Goal: Browse casually: Explore the website without a specific task or goal

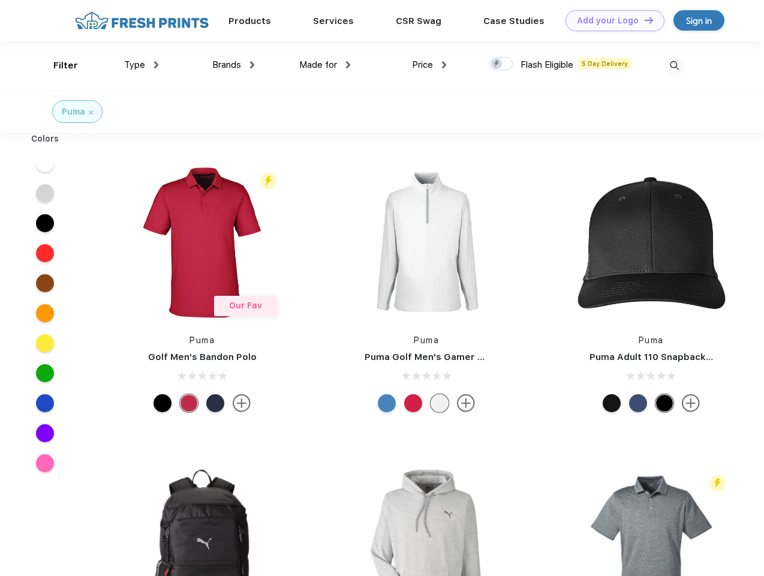
click at [611, 20] on link "Add your Logo Design Tool" at bounding box center [615, 20] width 99 height 21
click at [0, 0] on div "Design Tool" at bounding box center [0, 0] width 0 height 0
click at [644, 20] on link "Add your Logo Design Tool" at bounding box center [615, 20] width 99 height 21
click at [58, 65] on div "Filter" at bounding box center [65, 66] width 25 height 14
click at [142, 65] on span "Type" at bounding box center [134, 64] width 21 height 11
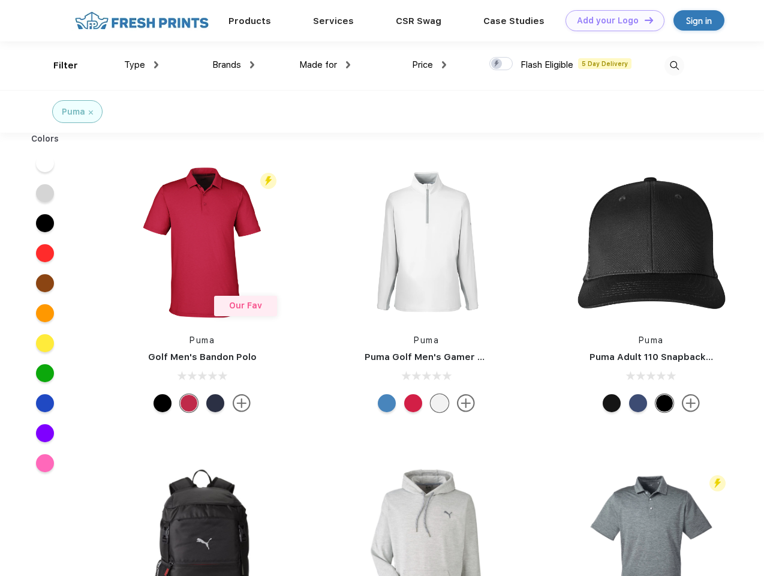
click at [233, 65] on span "Brands" at bounding box center [226, 64] width 29 height 11
click at [325, 65] on span "Made for" at bounding box center [318, 64] width 38 height 11
click at [430, 65] on span "Price" at bounding box center [422, 64] width 21 height 11
click at [502, 64] on div at bounding box center [501, 63] width 23 height 13
click at [497, 64] on input "checkbox" at bounding box center [494, 60] width 8 height 8
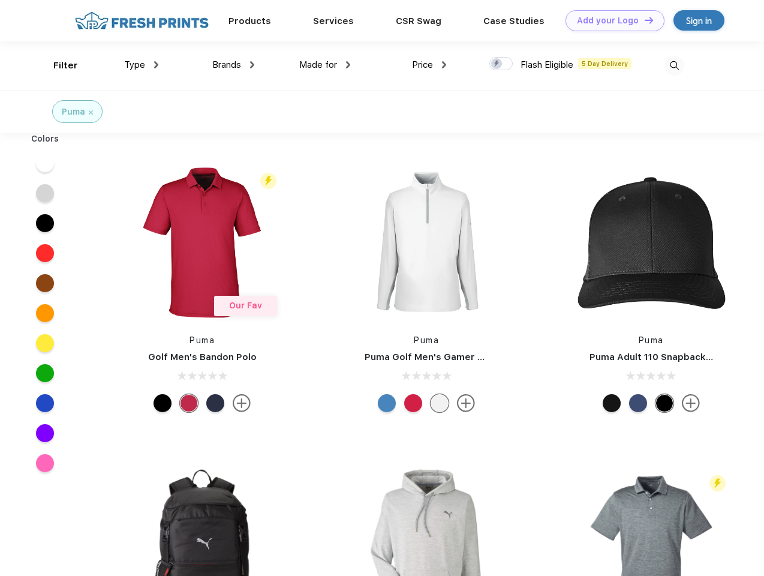
click at [674, 65] on img at bounding box center [675, 66] width 20 height 20
